Goal: Task Accomplishment & Management: Complete application form

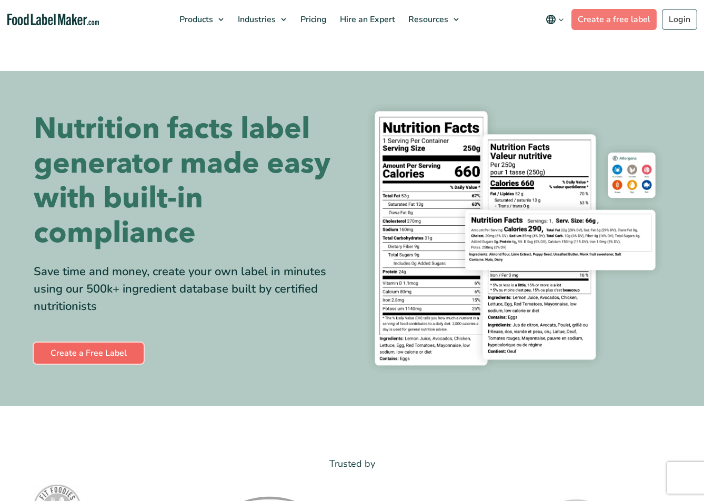
click at [113, 355] on link "Create a Free Label" at bounding box center [89, 352] width 110 height 21
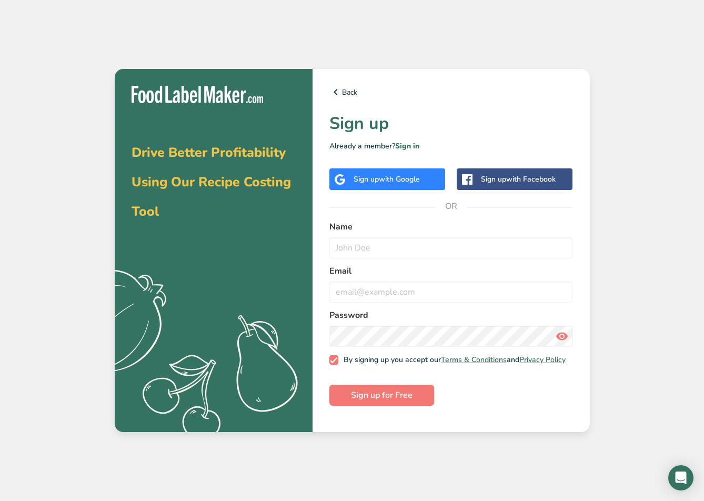
click at [484, 181] on div "Sign up with Facebook" at bounding box center [518, 179] width 75 height 11
click at [406, 183] on span "with Google" at bounding box center [399, 179] width 41 height 10
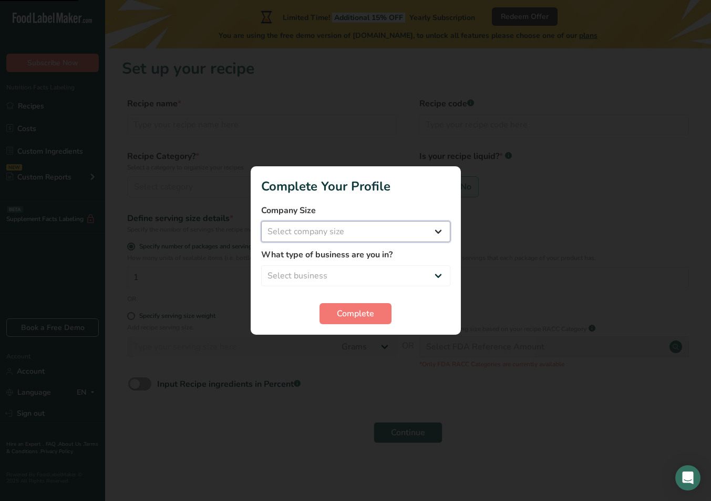
click at [362, 228] on select "Select company size Fewer than 10 Employees 10 to 50 Employees 51 to 500 Employ…" at bounding box center [355, 231] width 189 height 21
select select "1"
click at [261, 221] on select "Select company size Fewer than 10 Employees 10 to 50 Employees 51 to 500 Employ…" at bounding box center [355, 231] width 189 height 21
click at [354, 281] on select "Select business Packaged Food Manufacturer Restaurant & Cafe Bakery Meal Plans …" at bounding box center [355, 275] width 189 height 21
select select "1"
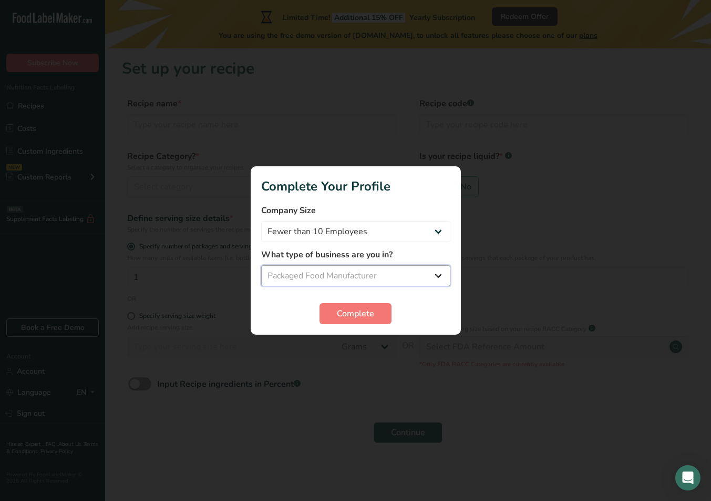
click at [261, 265] on select "Select business Packaged Food Manufacturer Restaurant & Cafe Bakery Meal Plans …" at bounding box center [355, 275] width 189 height 21
click at [359, 312] on span "Complete" at bounding box center [355, 313] width 37 height 13
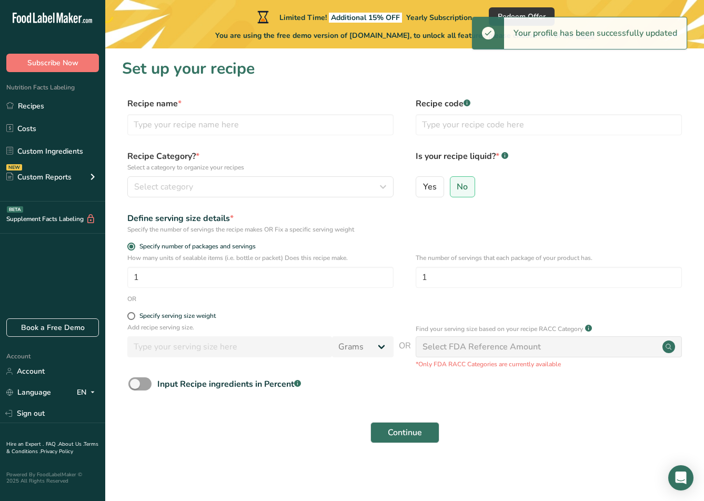
click at [207, 176] on div "Recipe Category? * Select a category to organize your recipes Select category S…" at bounding box center [260, 173] width 266 height 47
click at [210, 182] on div "Select category" at bounding box center [257, 186] width 246 height 13
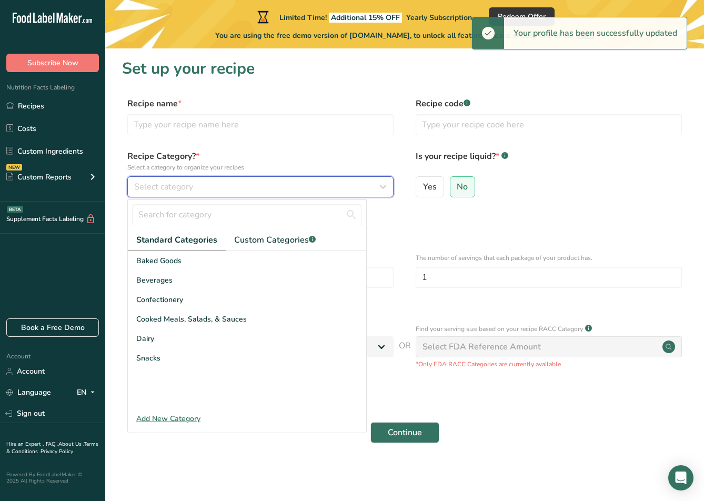
click at [211, 182] on div "Select category" at bounding box center [257, 186] width 246 height 13
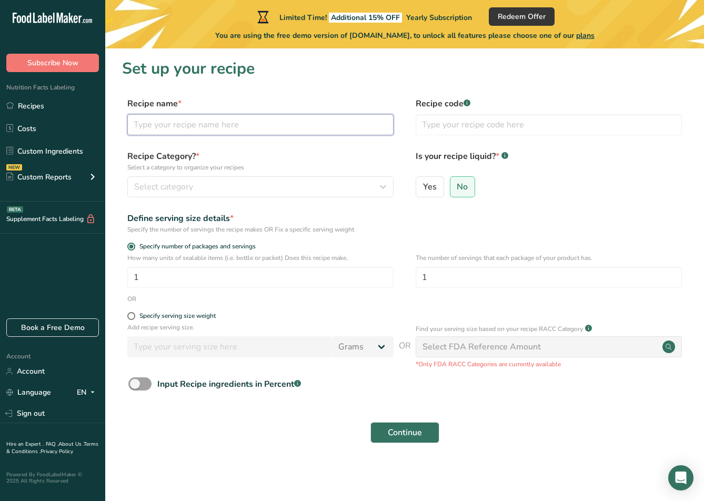
click at [221, 130] on input "text" at bounding box center [260, 124] width 266 height 21
type input "s"
type input "super mix"
click at [228, 198] on div "Recipe Category? * Select a category to organize your recipes Select category S…" at bounding box center [404, 177] width 565 height 54
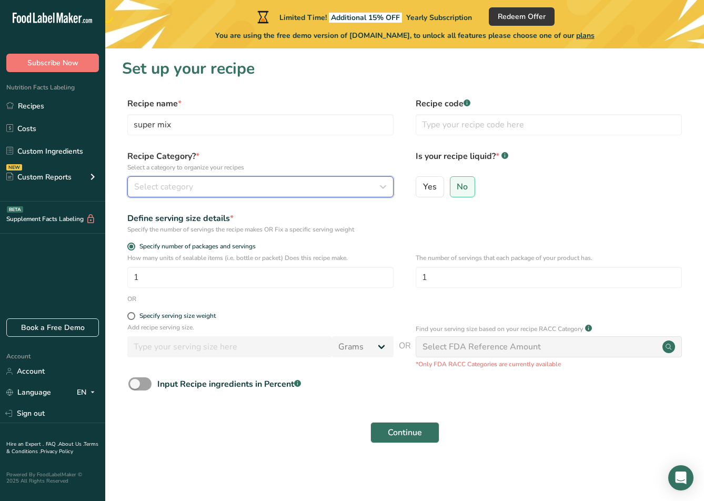
click at [232, 191] on div "Select category" at bounding box center [257, 186] width 246 height 13
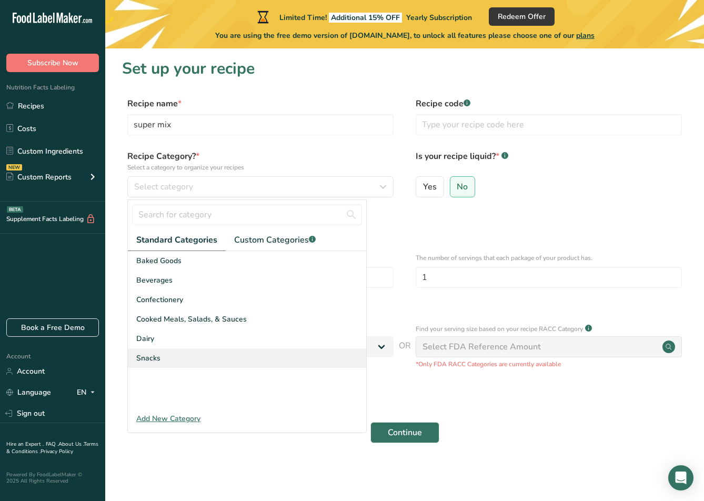
click at [170, 361] on div "Snacks" at bounding box center [247, 357] width 238 height 19
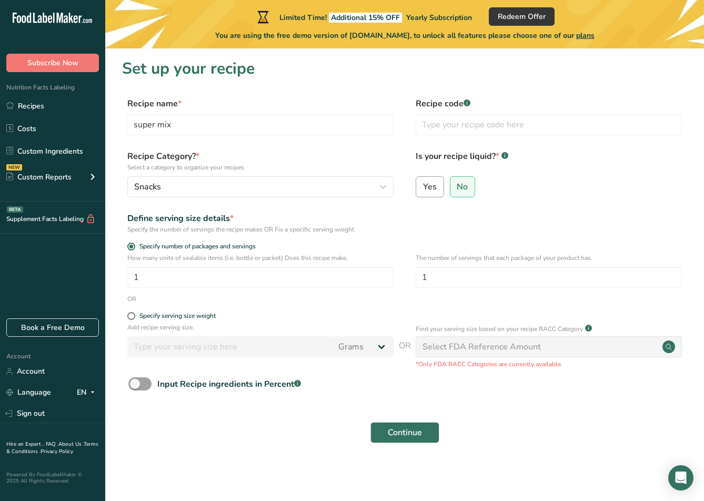
click at [430, 193] on label "Yes" at bounding box center [429, 186] width 28 height 21
click at [423, 190] on input "Yes" at bounding box center [419, 186] width 7 height 7
radio input "true"
radio input "false"
select select "22"
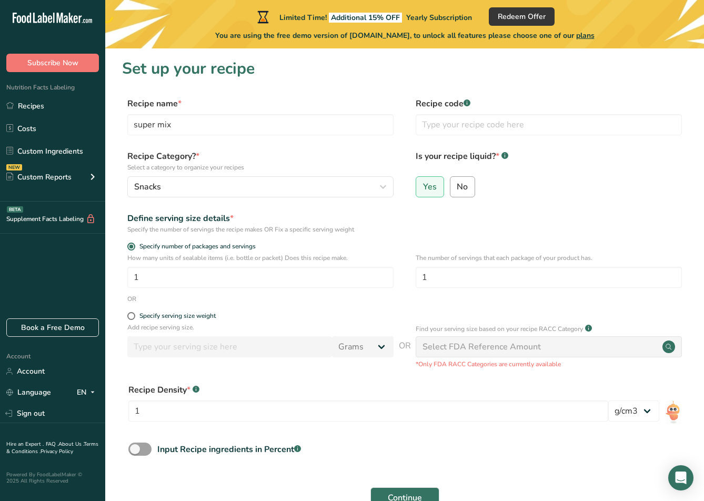
click at [458, 188] on span "No" at bounding box center [461, 186] width 11 height 11
click at [457, 188] on input "No" at bounding box center [453, 186] width 7 height 7
radio input "true"
radio input "false"
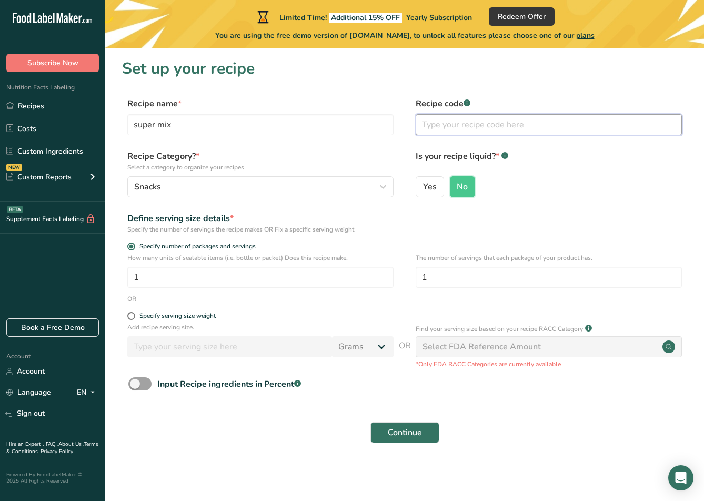
click at [498, 119] on input "text" at bounding box center [548, 124] width 266 height 21
click at [500, 124] on input "text" at bounding box center [548, 124] width 266 height 21
paste input "[CREDIT_CARD_NUMBER]"
type input "[CREDIT_CARD_NUMBER]"
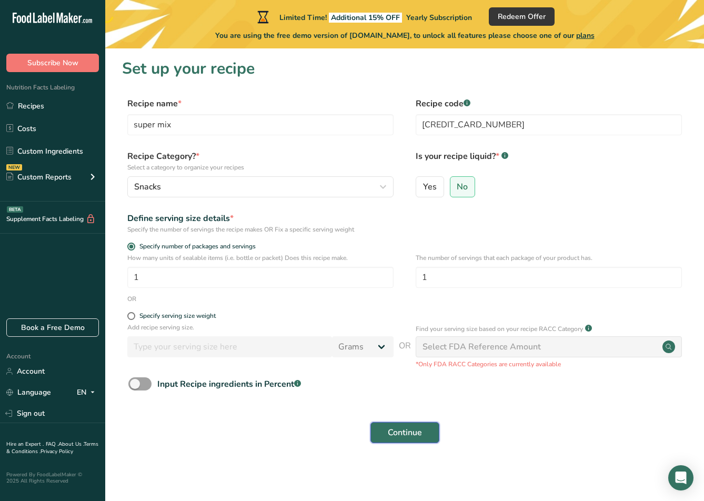
click at [407, 423] on button "Continue" at bounding box center [404, 432] width 69 height 21
